Goal: Check status: Check status

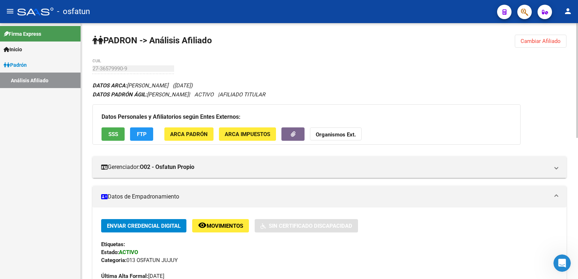
click at [184, 40] on strong "PADRON -> Análisis Afiliado" at bounding box center [152, 40] width 120 height 10
click at [127, 43] on strong "PADRON -> Análisis Afiliado" at bounding box center [152, 40] width 120 height 10
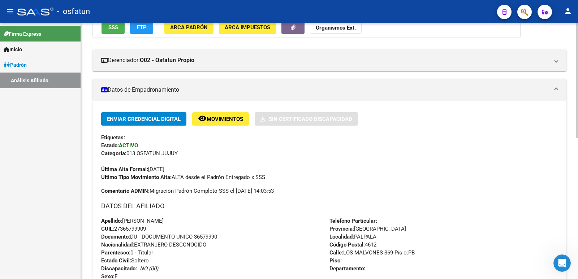
scroll to position [98, 0]
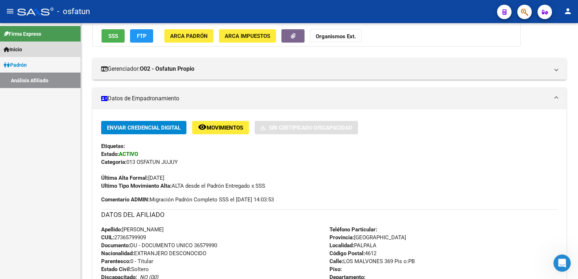
click at [48, 46] on link "Inicio" at bounding box center [40, 50] width 81 height 16
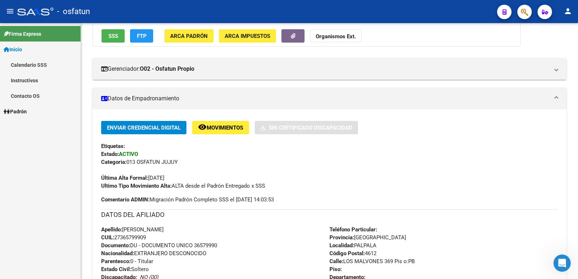
click at [32, 111] on link "Padrón" at bounding box center [40, 112] width 81 height 16
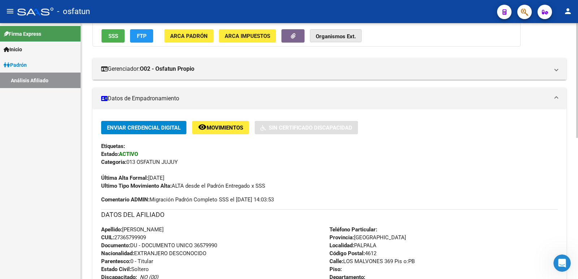
click at [342, 38] on strong "Organismos Ext." at bounding box center [336, 36] width 40 height 7
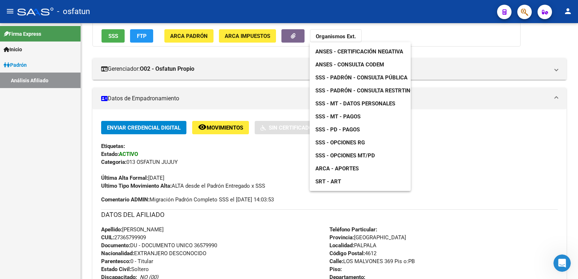
click at [489, 118] on div at bounding box center [289, 139] width 578 height 279
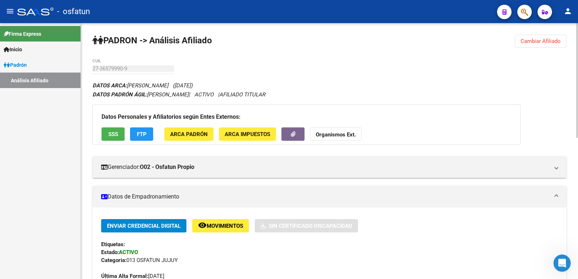
scroll to position [0, 0]
click at [116, 43] on strong "PADRON -> Análisis Afiliado" at bounding box center [152, 40] width 120 height 10
click at [207, 41] on strong "PADRON -> Análisis Afiliado" at bounding box center [152, 40] width 120 height 10
click at [209, 43] on strong "PADRON -> Análisis Afiliado" at bounding box center [152, 40] width 120 height 10
click at [538, 42] on span "Cambiar Afiliado" at bounding box center [540, 41] width 40 height 7
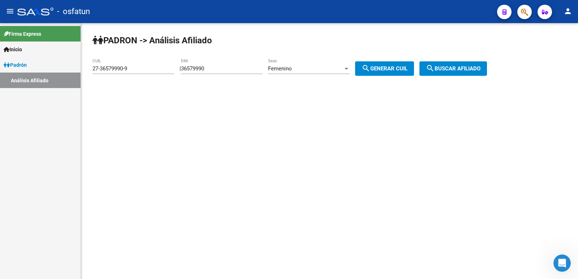
click at [219, 68] on input "36579990" at bounding box center [222, 68] width 82 height 7
drag, startPoint x: 219, startPoint y: 68, endPoint x: 188, endPoint y: 69, distance: 31.1
click at [188, 69] on div "| 36579990 DNI Femenino Sexo search Generar CUIL" at bounding box center [299, 68] width 240 height 7
type input "44350671"
click at [138, 65] on div "27-36579990-9 CUIL" at bounding box center [133, 67] width 82 height 16
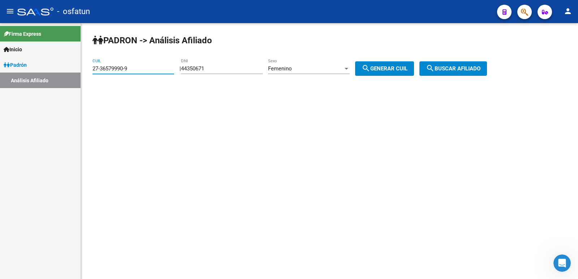
drag, startPoint x: 131, startPoint y: 68, endPoint x: 72, endPoint y: 62, distance: 59.5
click at [72, 62] on mat-sidenav-container "Firma Express Inicio Calendario SSS Instructivos Contacto OS Padrón Análisis Af…" at bounding box center [289, 151] width 578 height 256
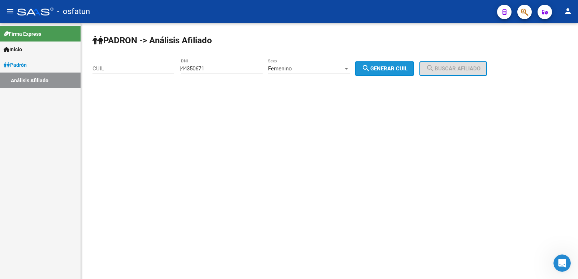
click at [394, 72] on button "search Generar CUIL" at bounding box center [384, 68] width 59 height 14
type input "27-44350671-9"
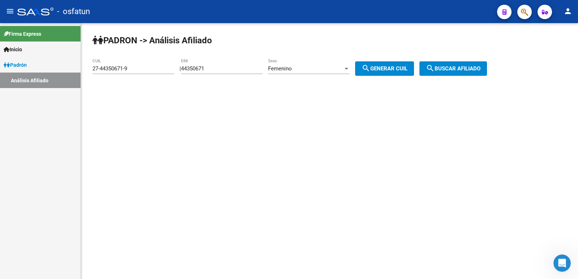
click at [472, 73] on button "search Buscar afiliado" at bounding box center [453, 68] width 68 height 14
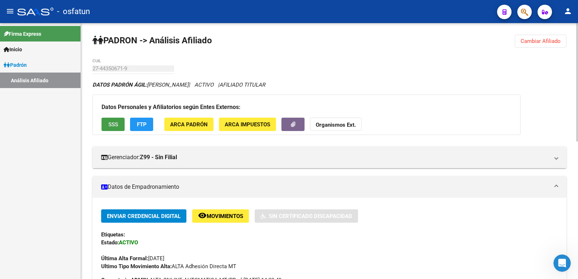
click at [113, 124] on span "SSS" at bounding box center [113, 124] width 10 height 7
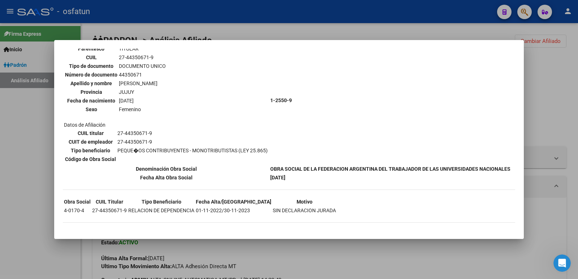
scroll to position [70, 0]
click at [552, 69] on div at bounding box center [289, 139] width 578 height 279
